Goal: Information Seeking & Learning: Check status

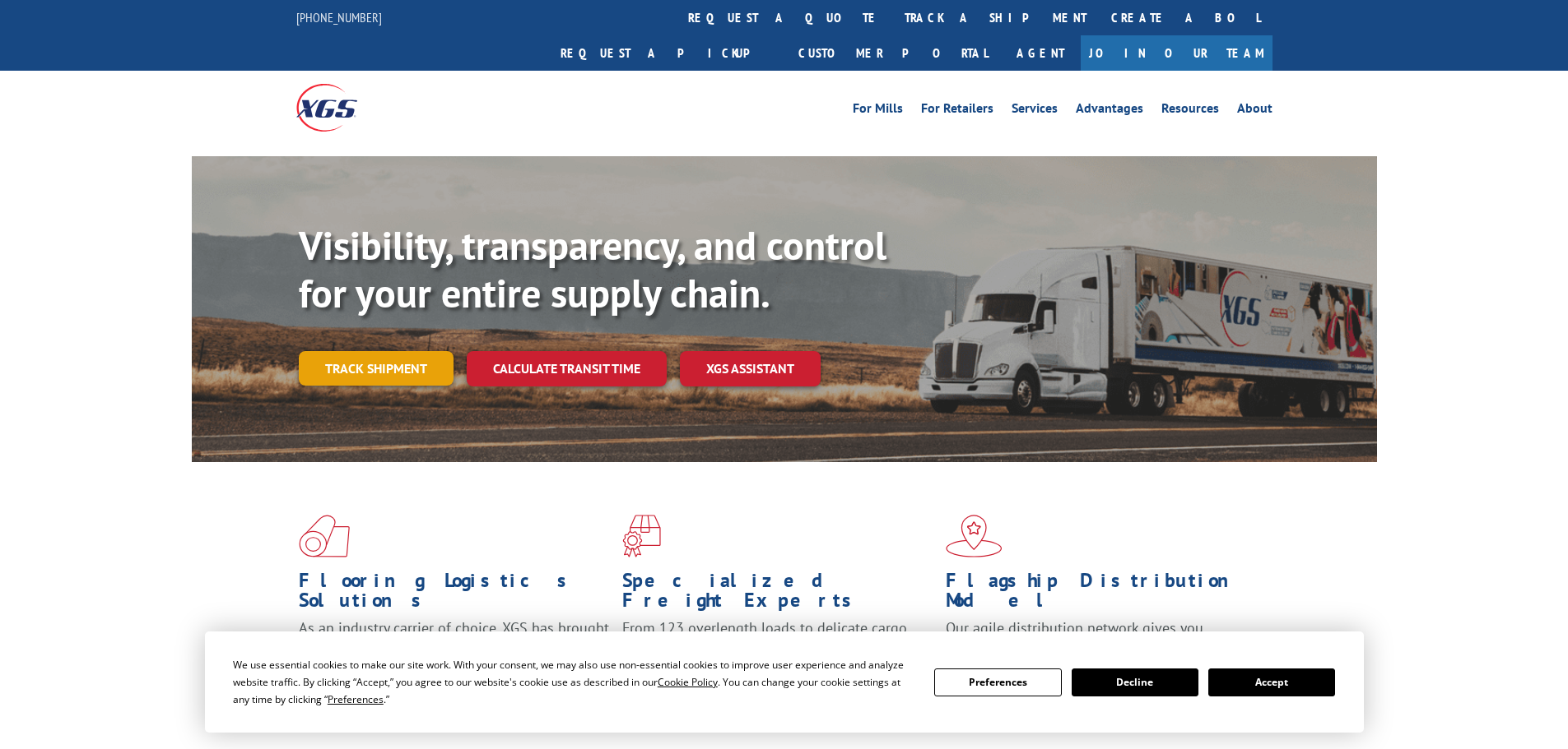
click at [403, 352] on link "Track shipment" at bounding box center [376, 369] width 155 height 34
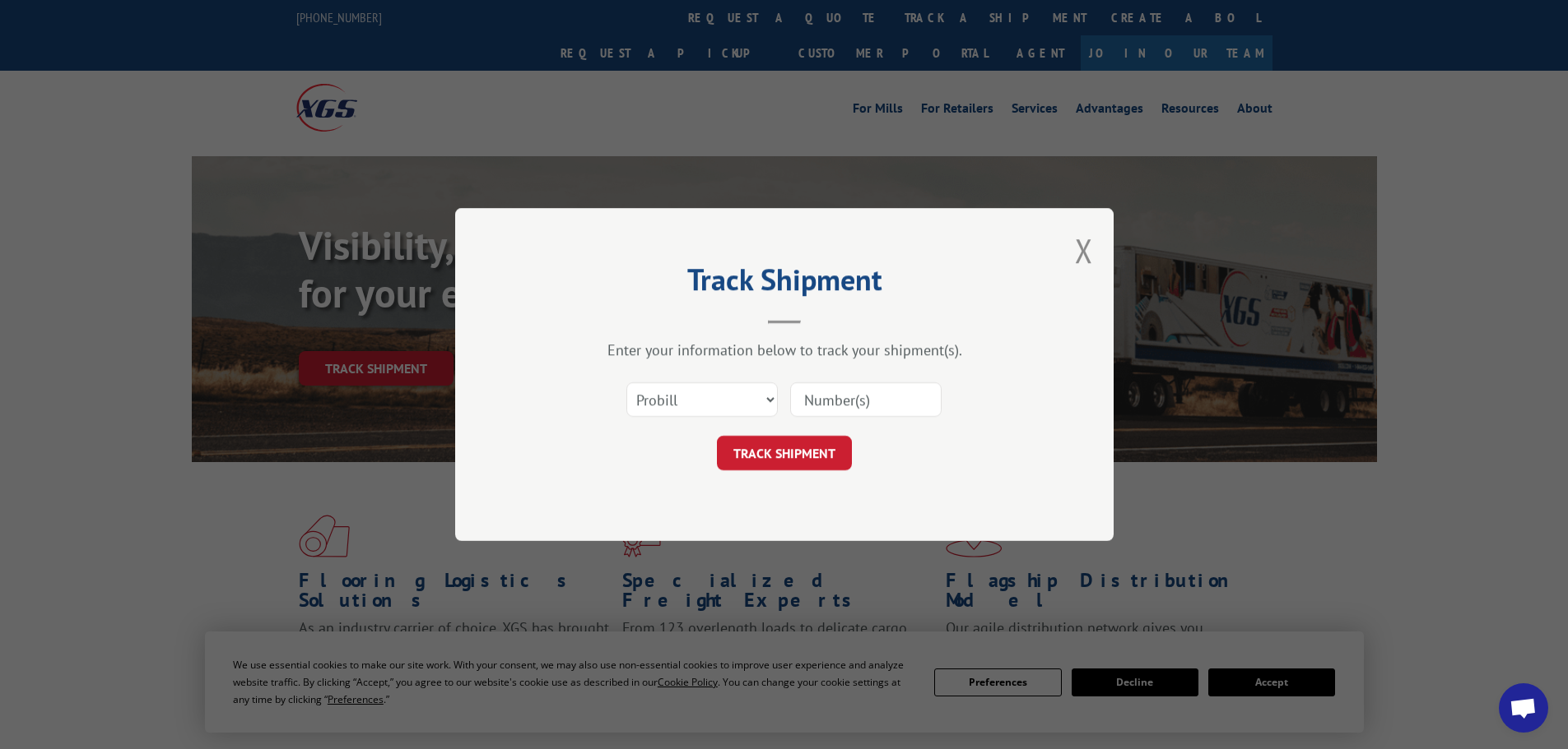
drag, startPoint x: 823, startPoint y: 398, endPoint x: 812, endPoint y: 391, distance: 13.0
click at [823, 398] on input at bounding box center [865, 399] width 151 height 34
paste input "15985090"
type input "15985090"
click at [810, 454] on button "TRACK SHIPMENT" at bounding box center [784, 453] width 135 height 34
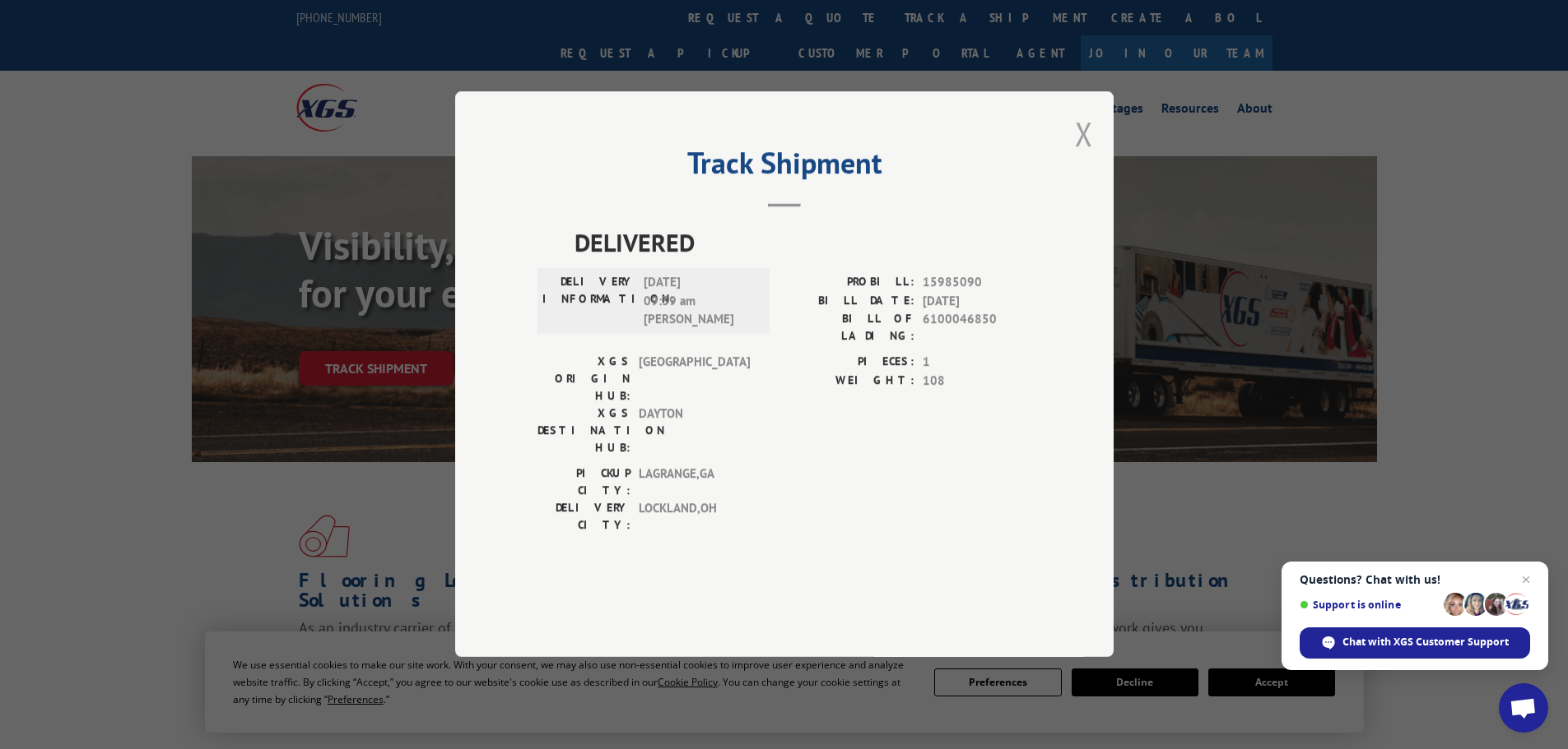
click at [1080, 156] on button "Close modal" at bounding box center [1083, 134] width 18 height 44
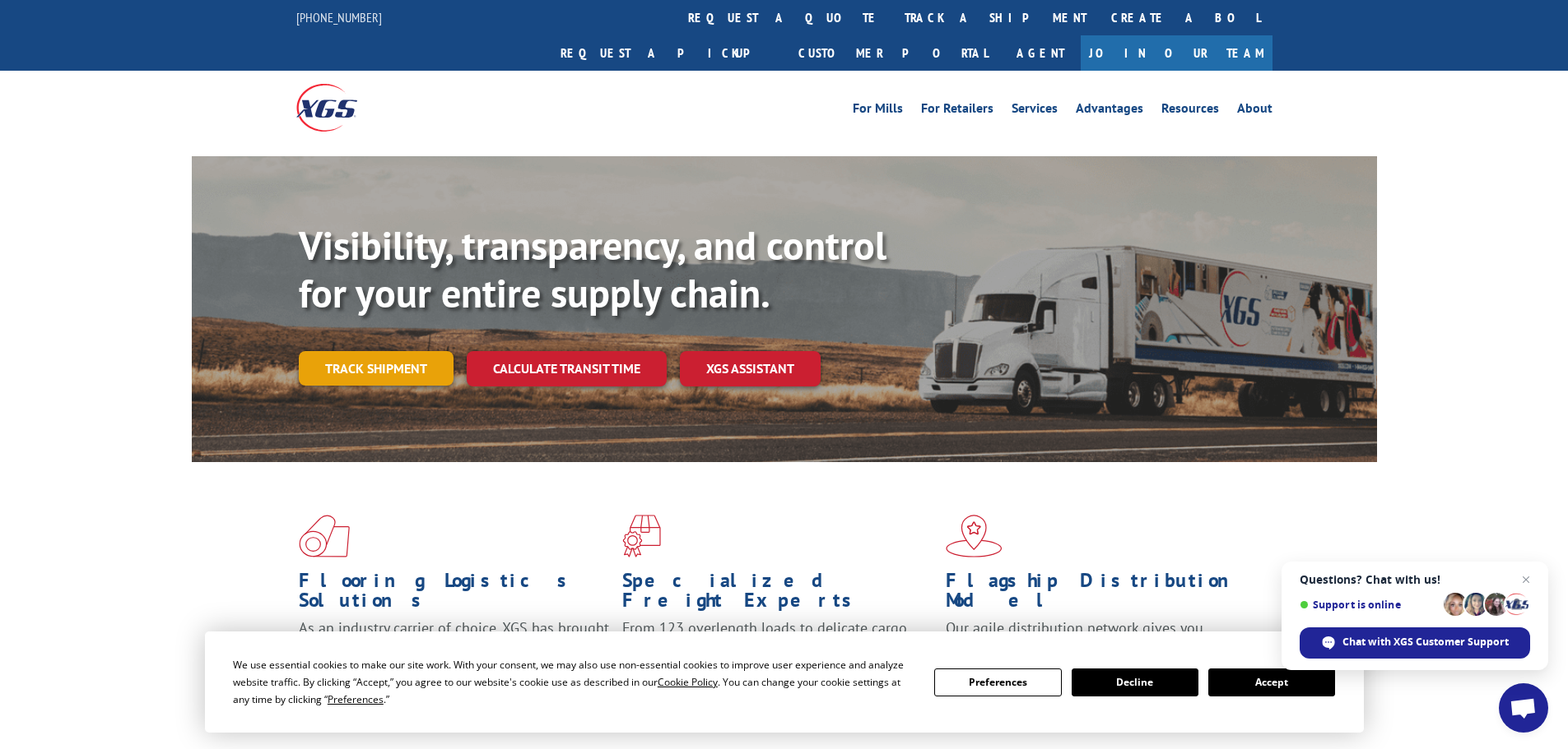
click at [385, 352] on link "Track shipment" at bounding box center [376, 369] width 155 height 34
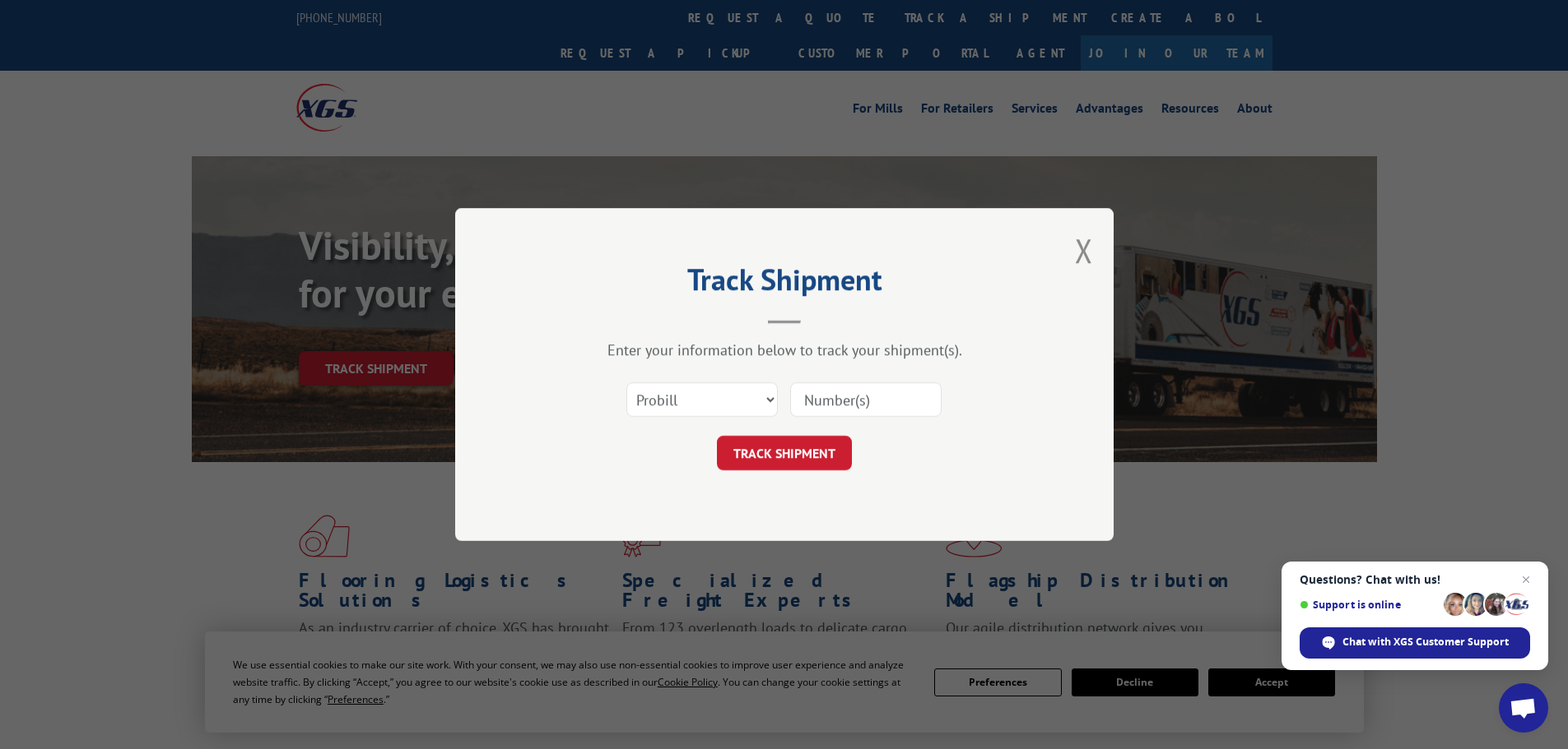
click at [853, 394] on input at bounding box center [865, 399] width 151 height 34
paste input "15985090"
type input "15985090"
click at [822, 449] on button "TRACK SHIPMENT" at bounding box center [784, 453] width 135 height 34
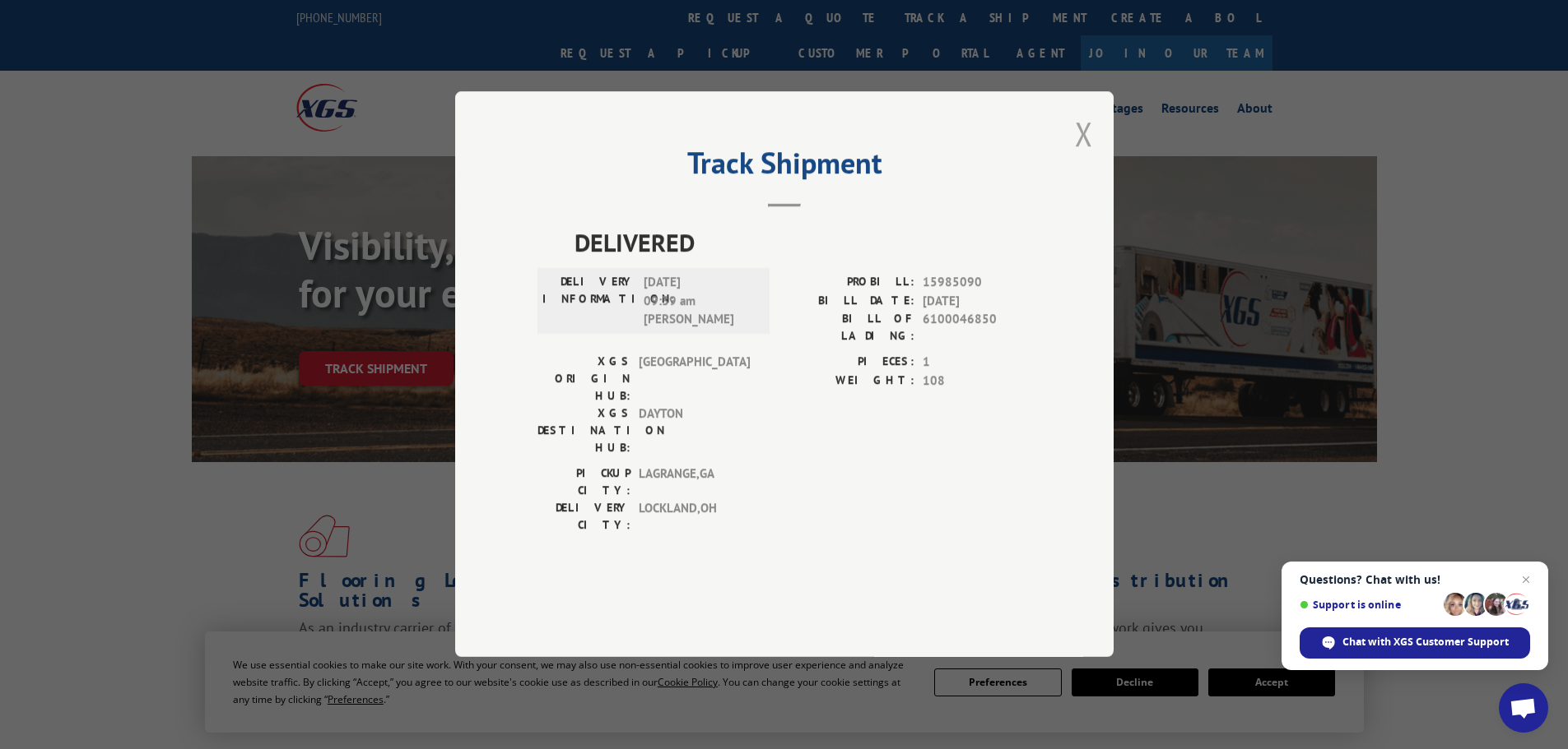
click at [1084, 156] on button "Close modal" at bounding box center [1083, 134] width 18 height 44
